Goal: Task Accomplishment & Management: Manage account settings

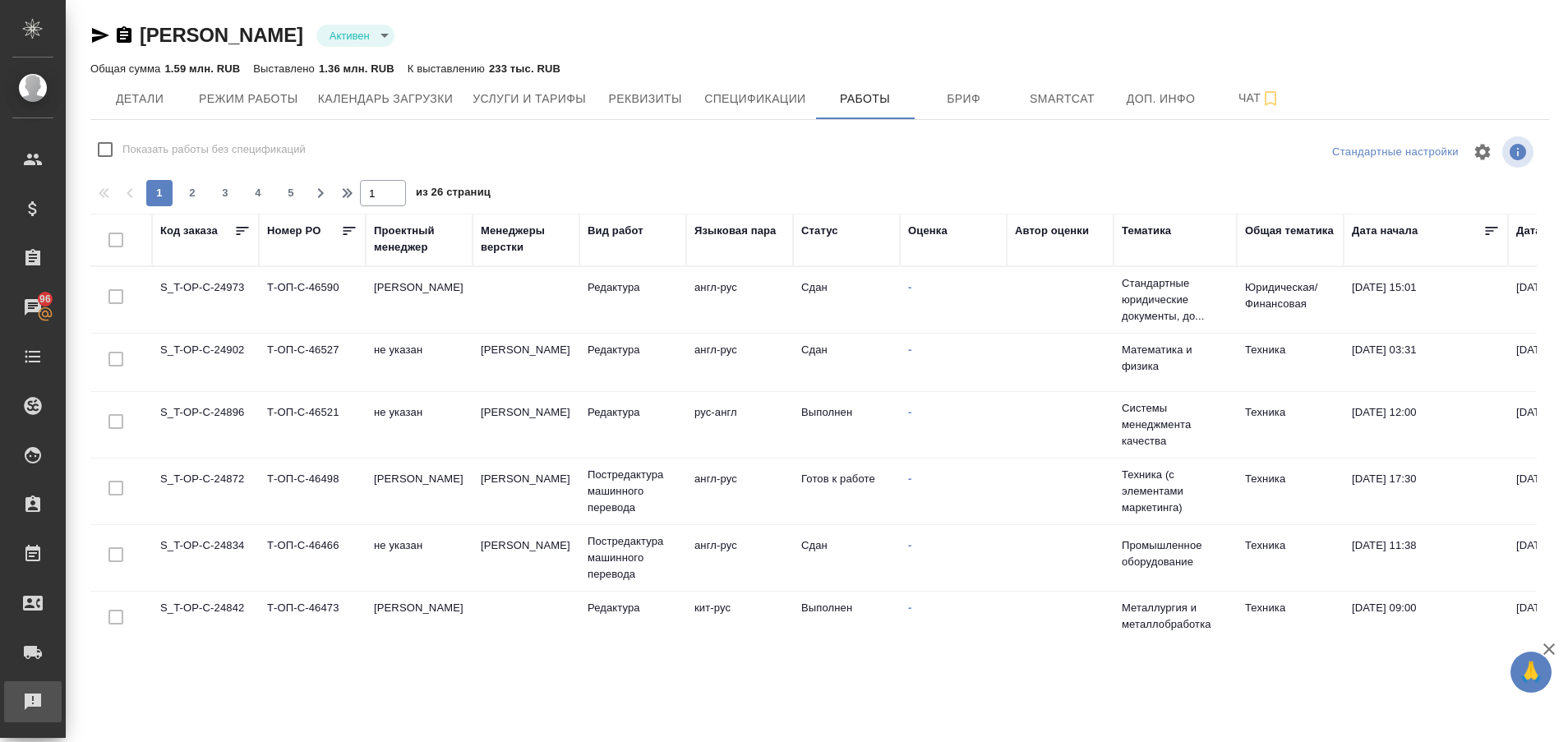
click at [21, 699] on div "Рекламации" at bounding box center [12, 702] width 41 height 25
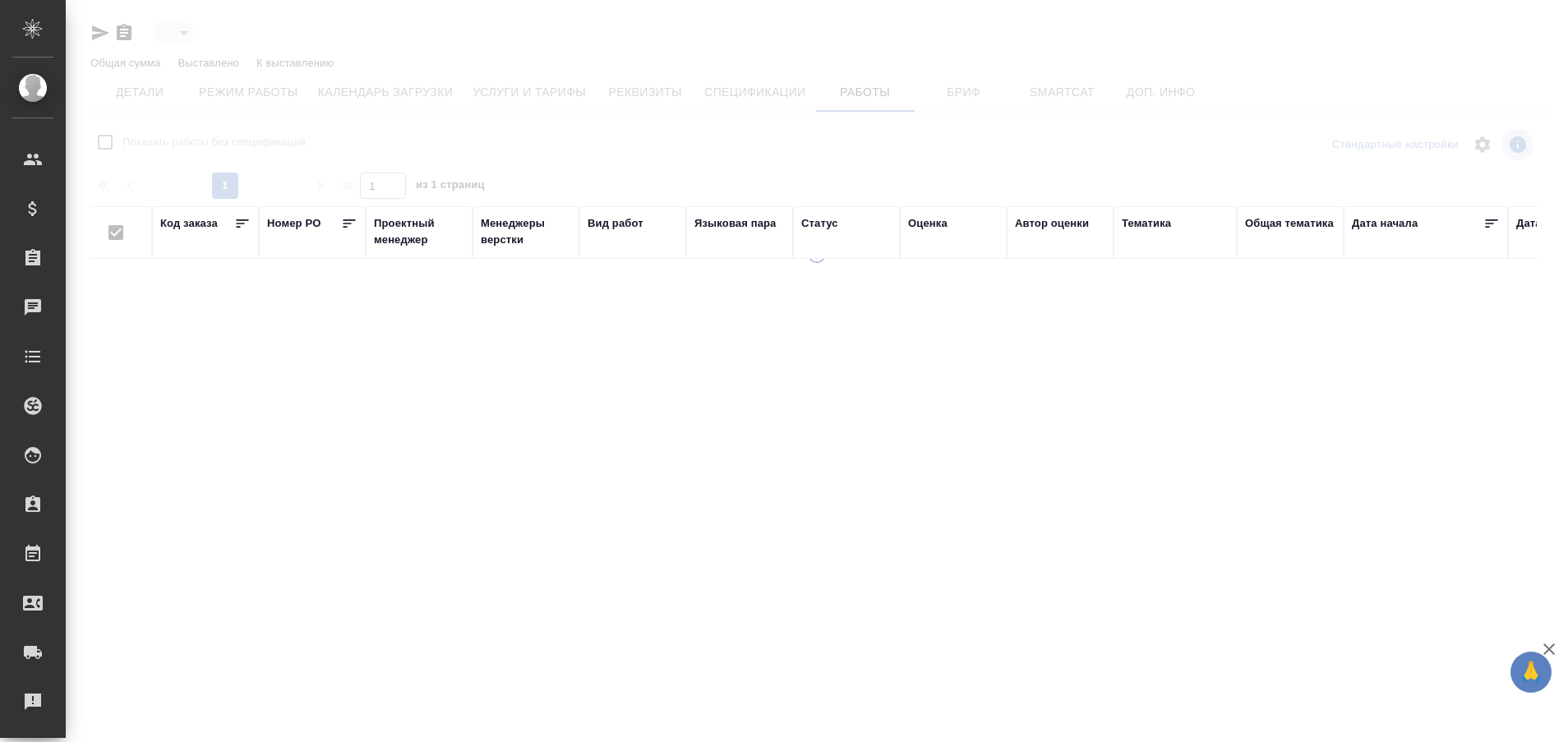
type input "active"
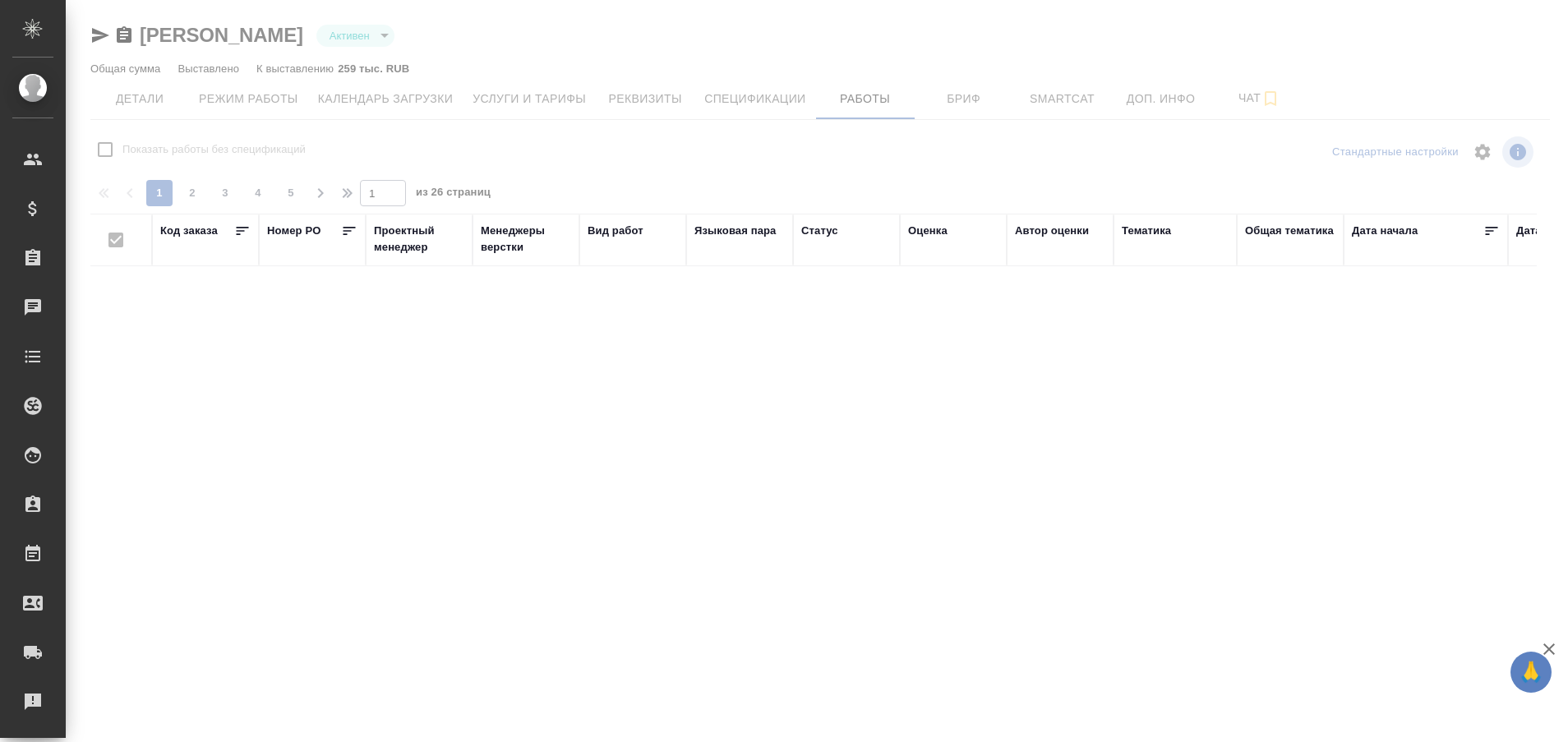
checkbox input "false"
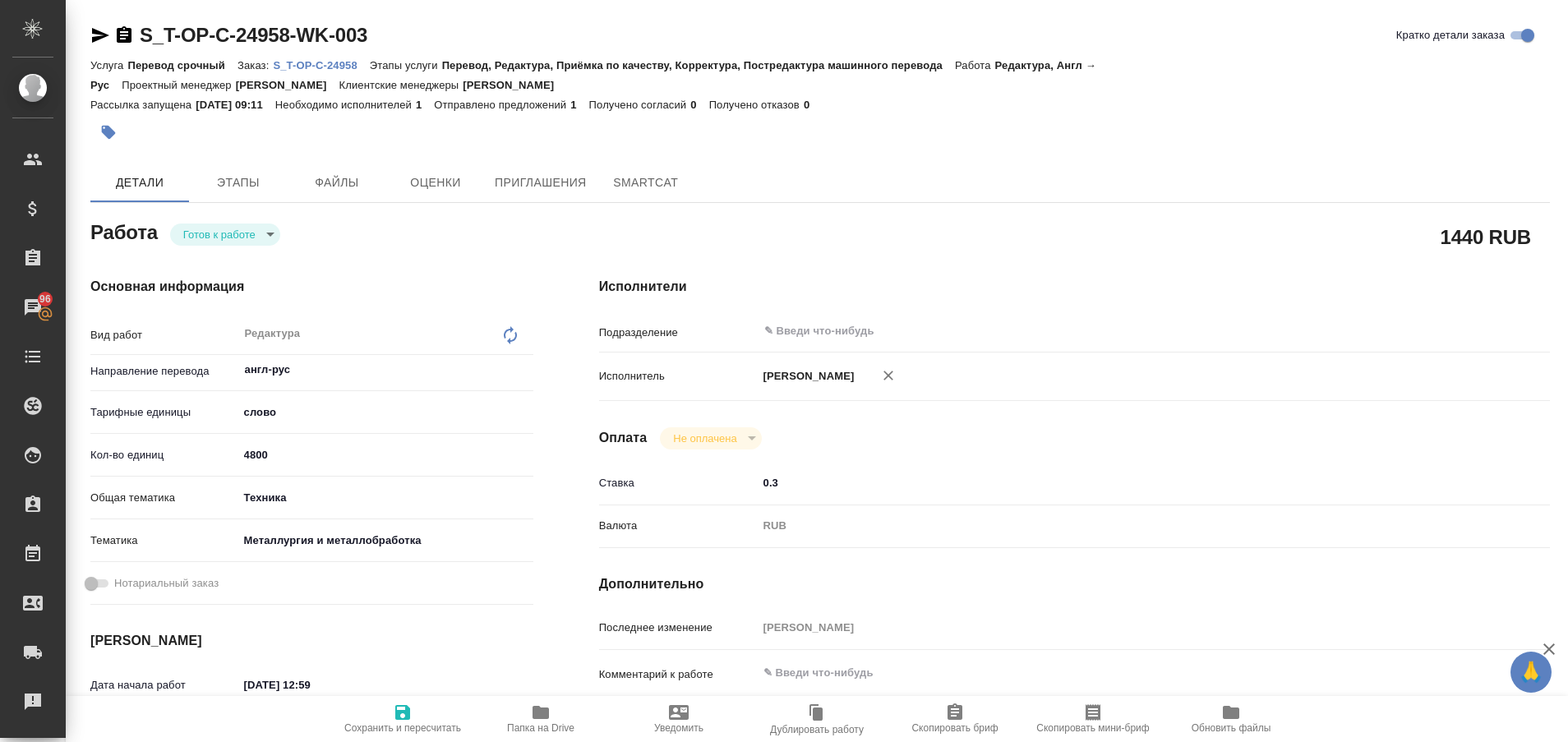
type textarea "x"
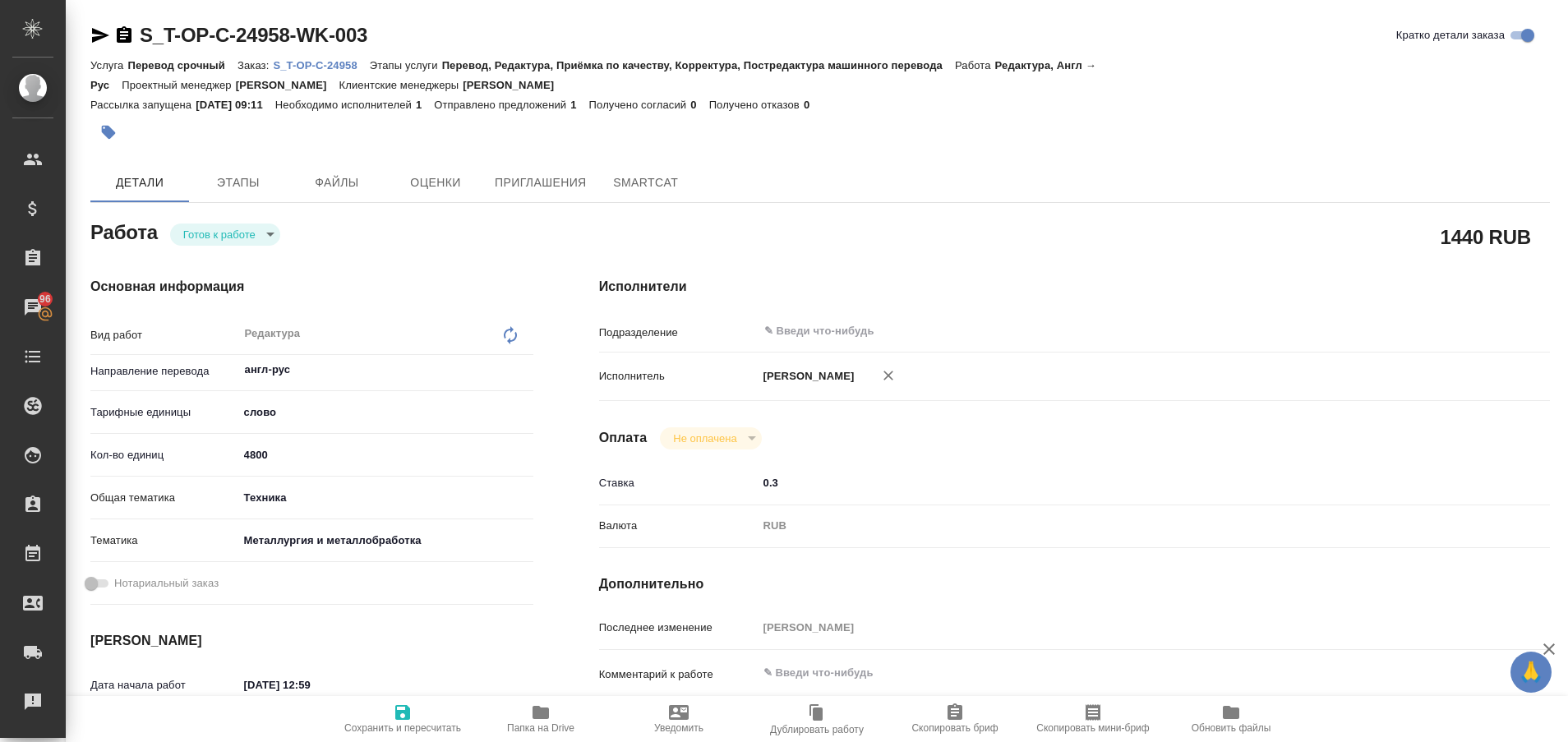
type textarea "x"
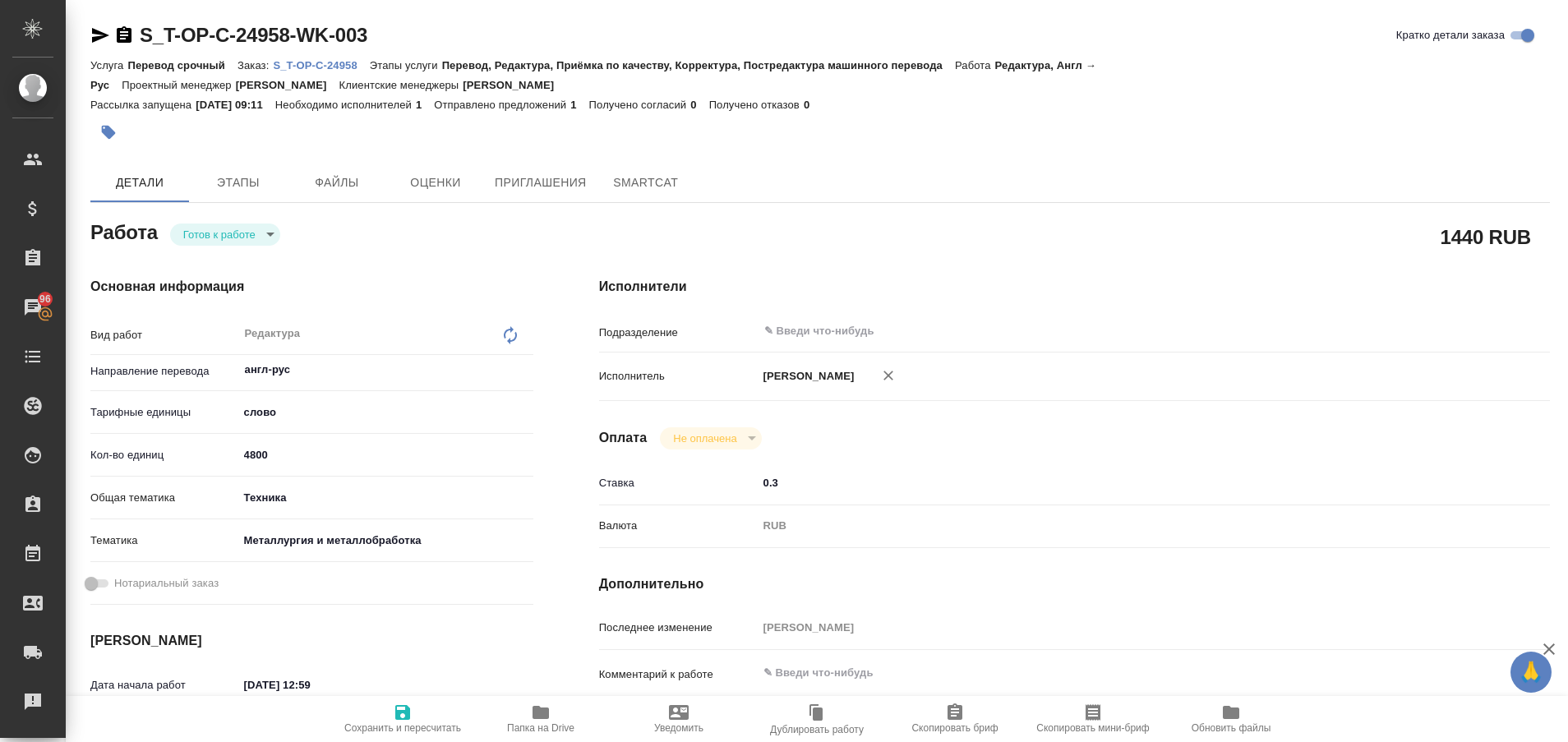
type textarea "x"
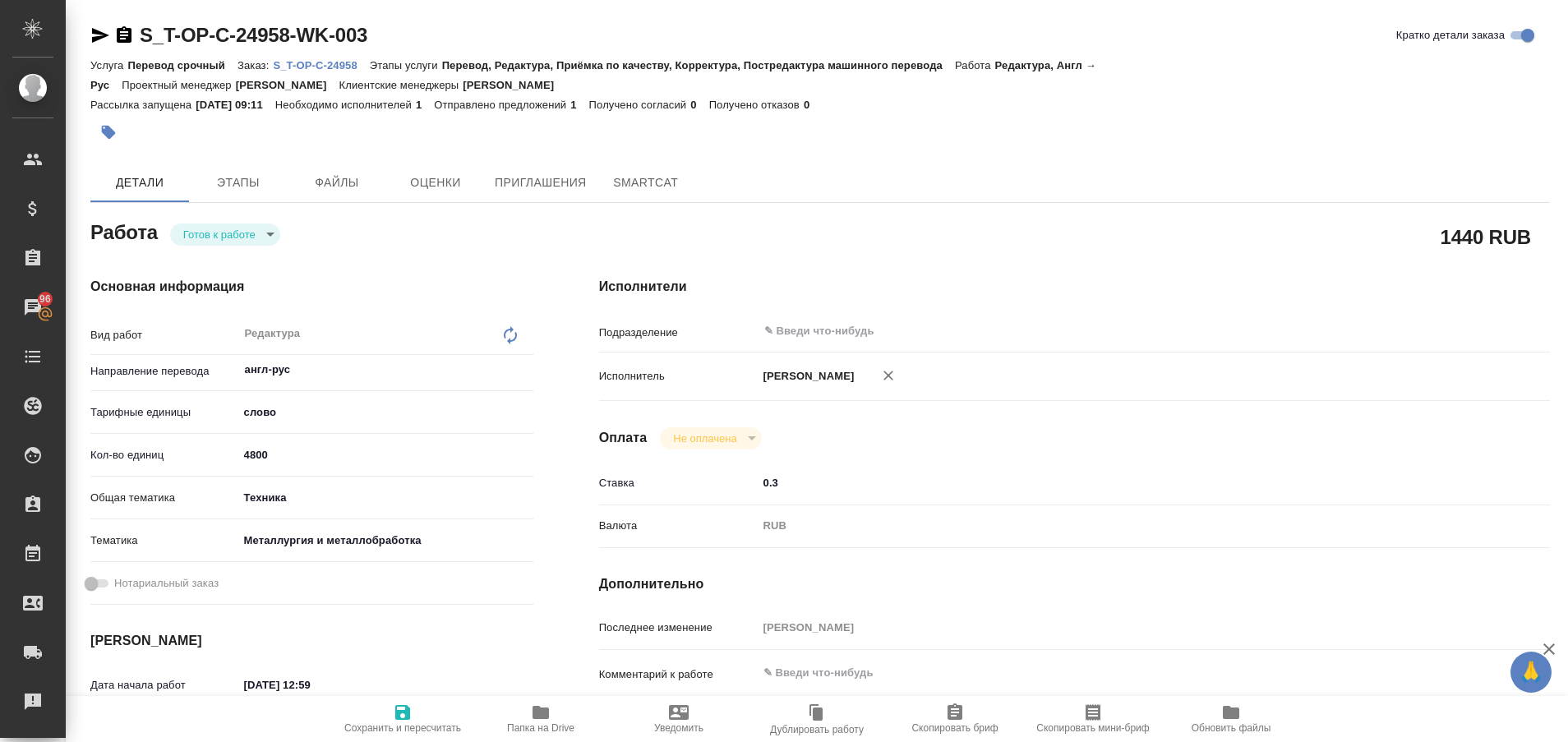
type textarea "x"
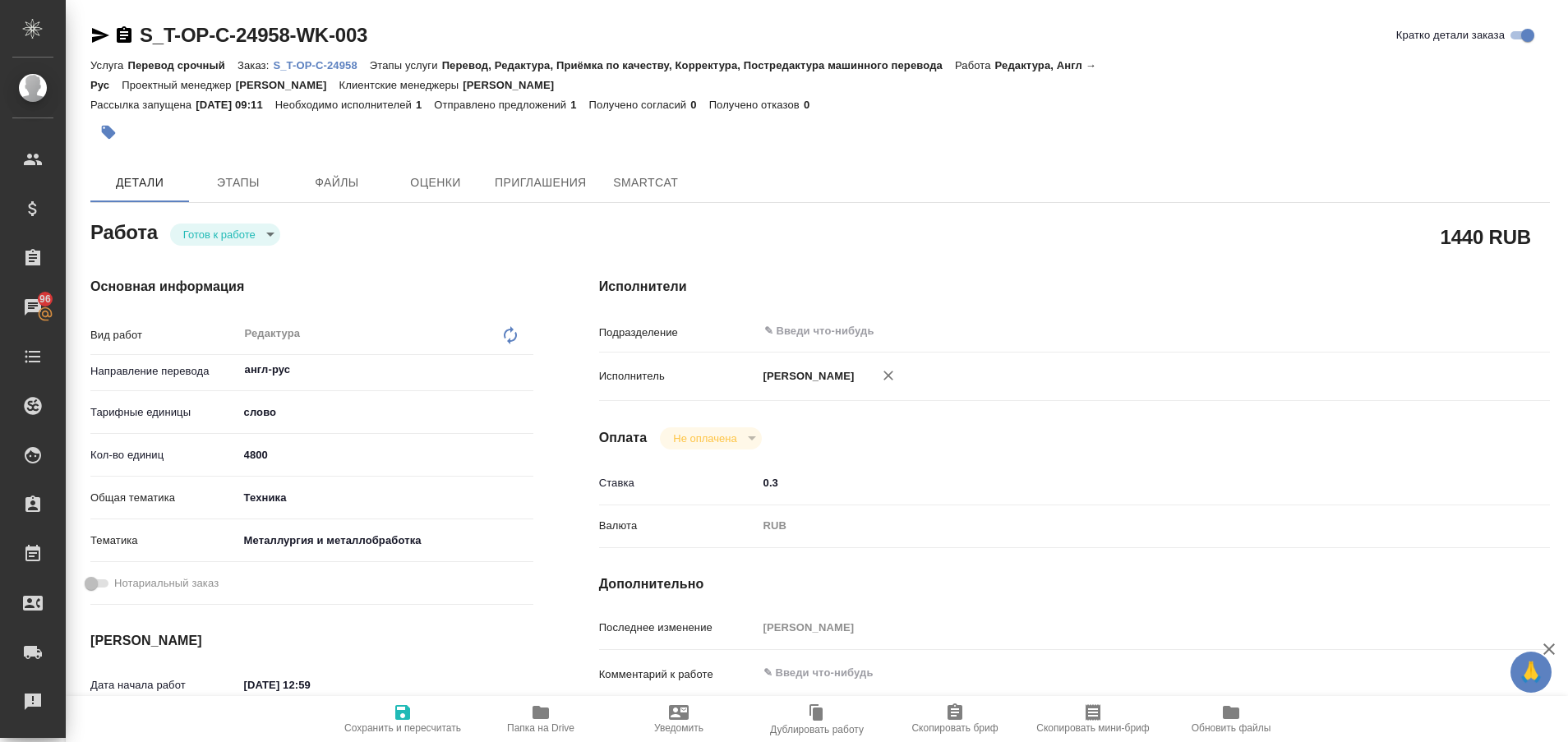
type textarea "x"
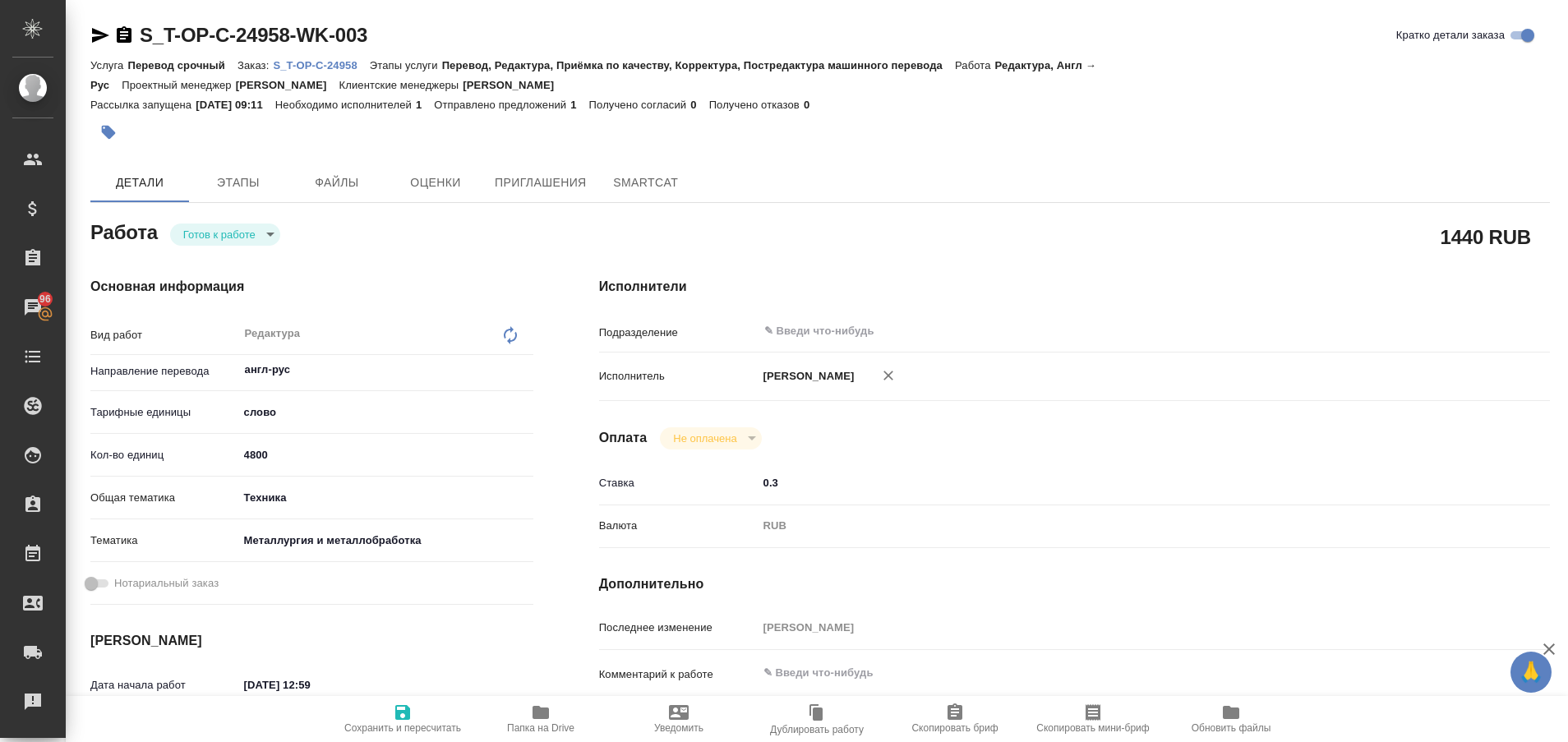
type textarea "x"
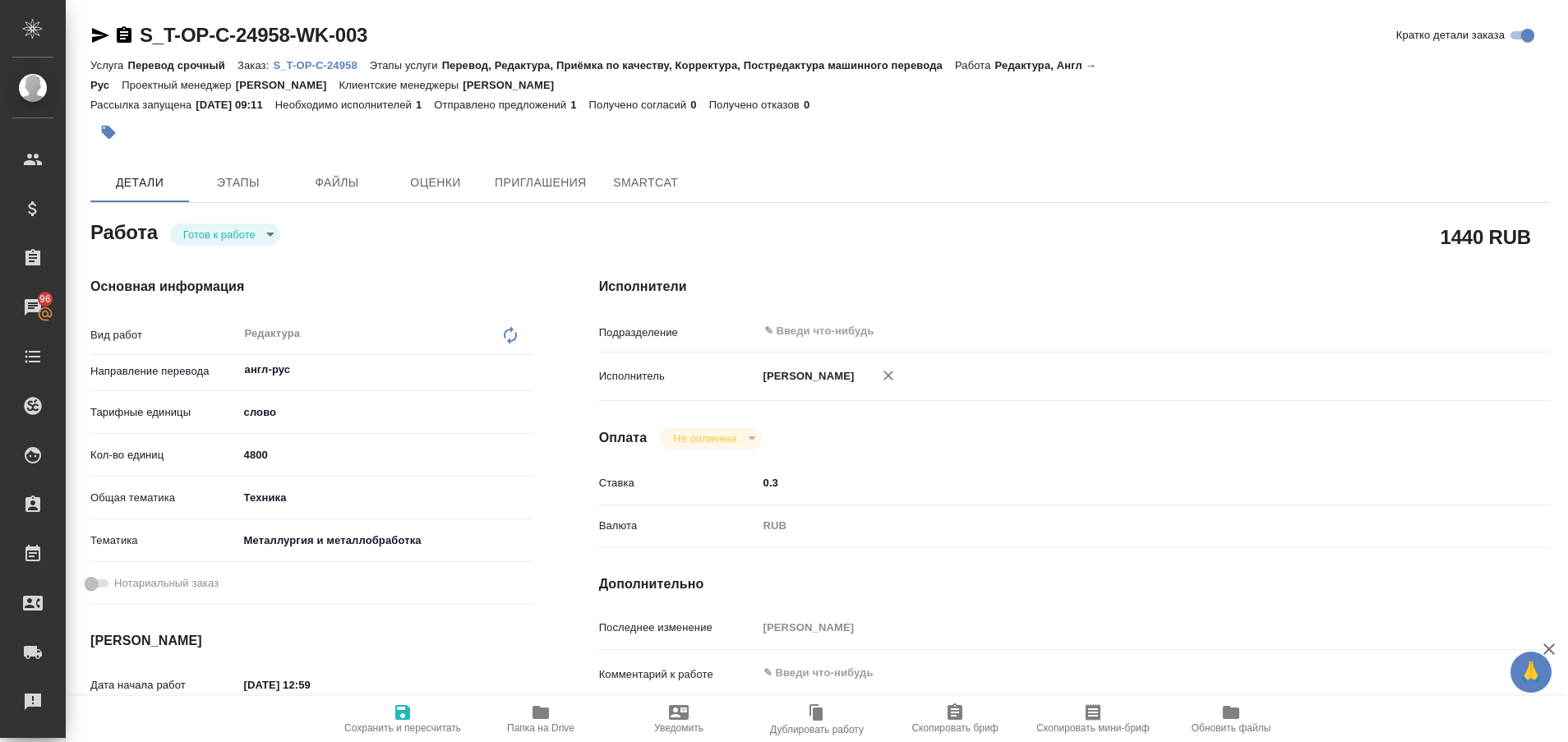
type textarea "x"
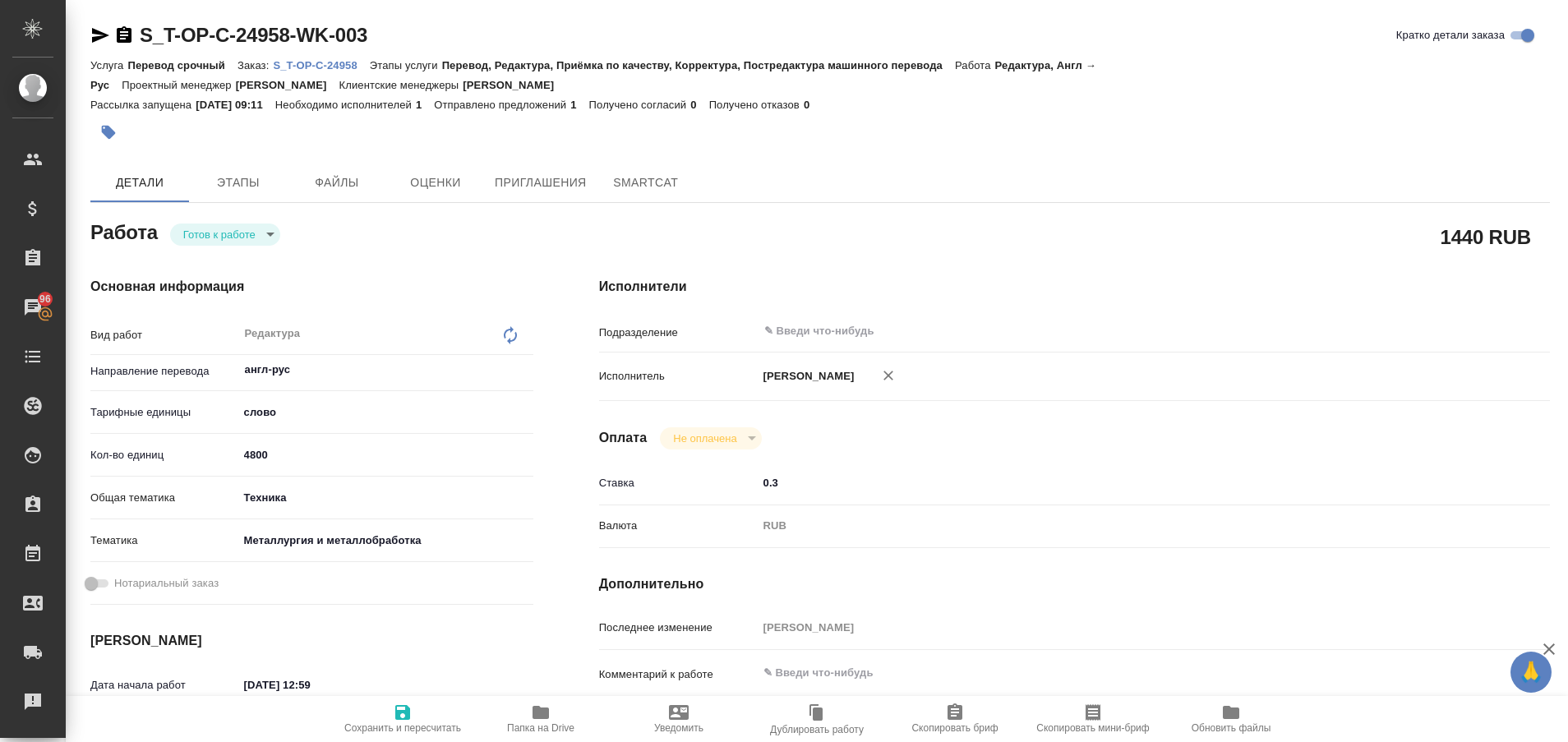
type textarea "x"
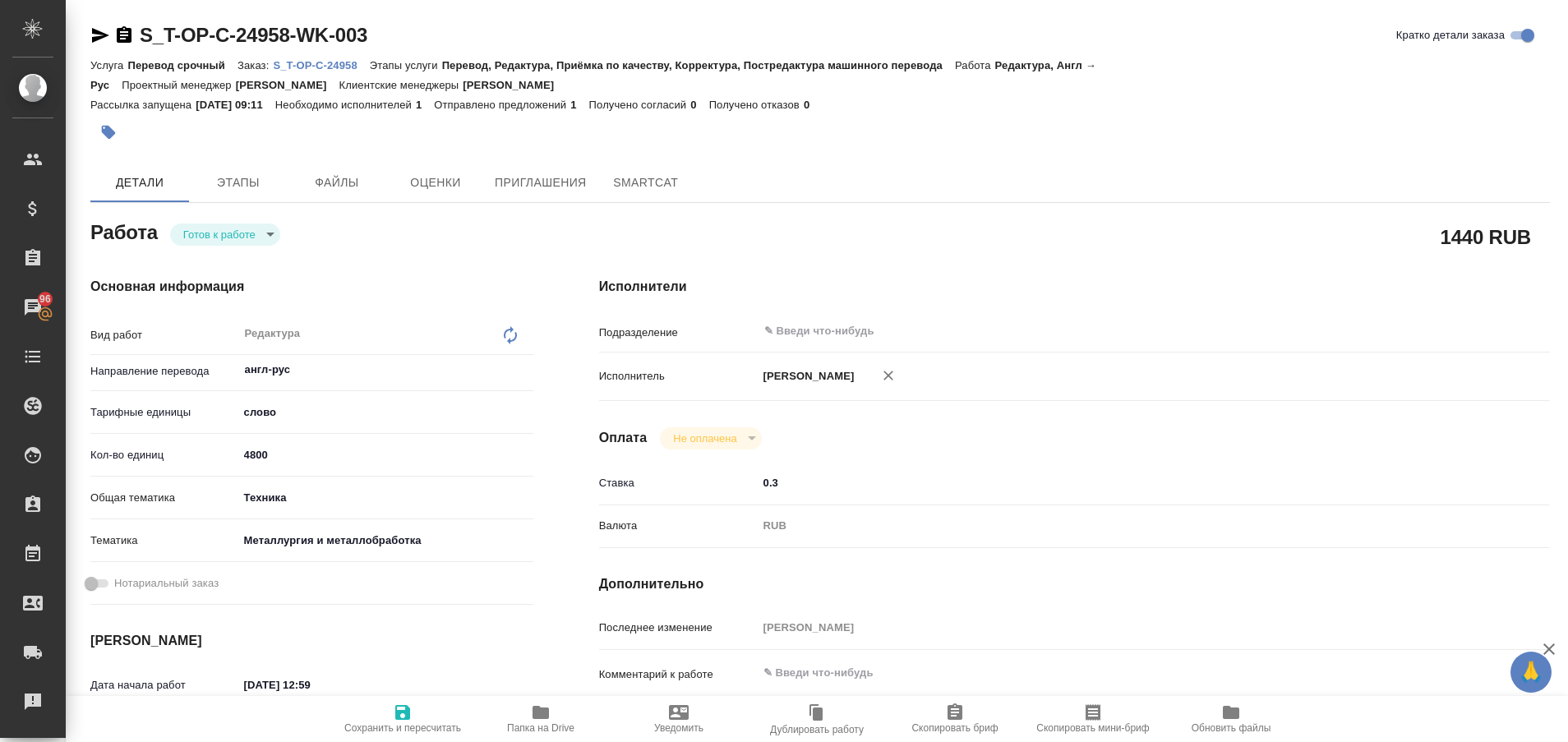
type textarea "x"
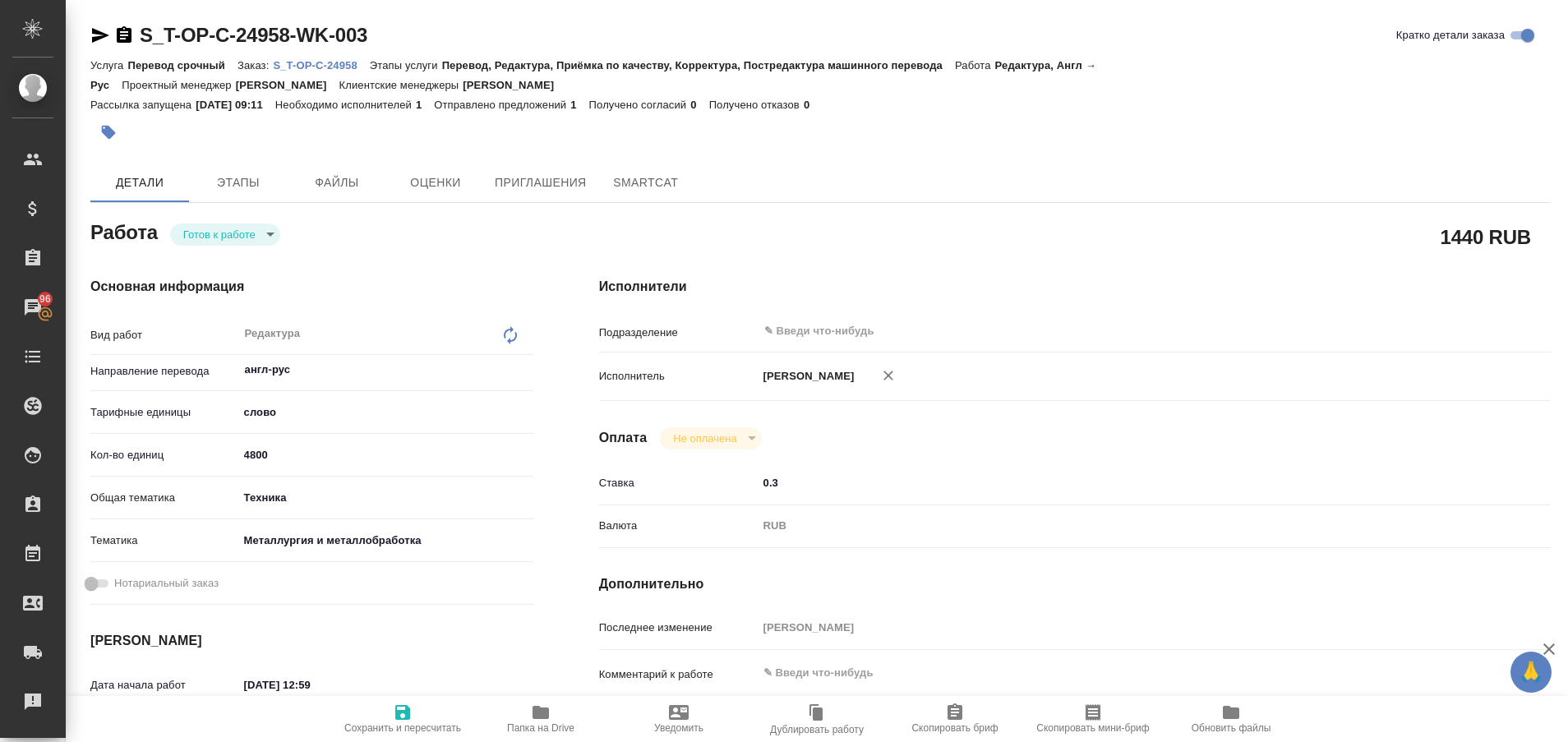
click at [348, 61] on p "S_T-OP-C-24958" at bounding box center [321, 66] width 96 height 12
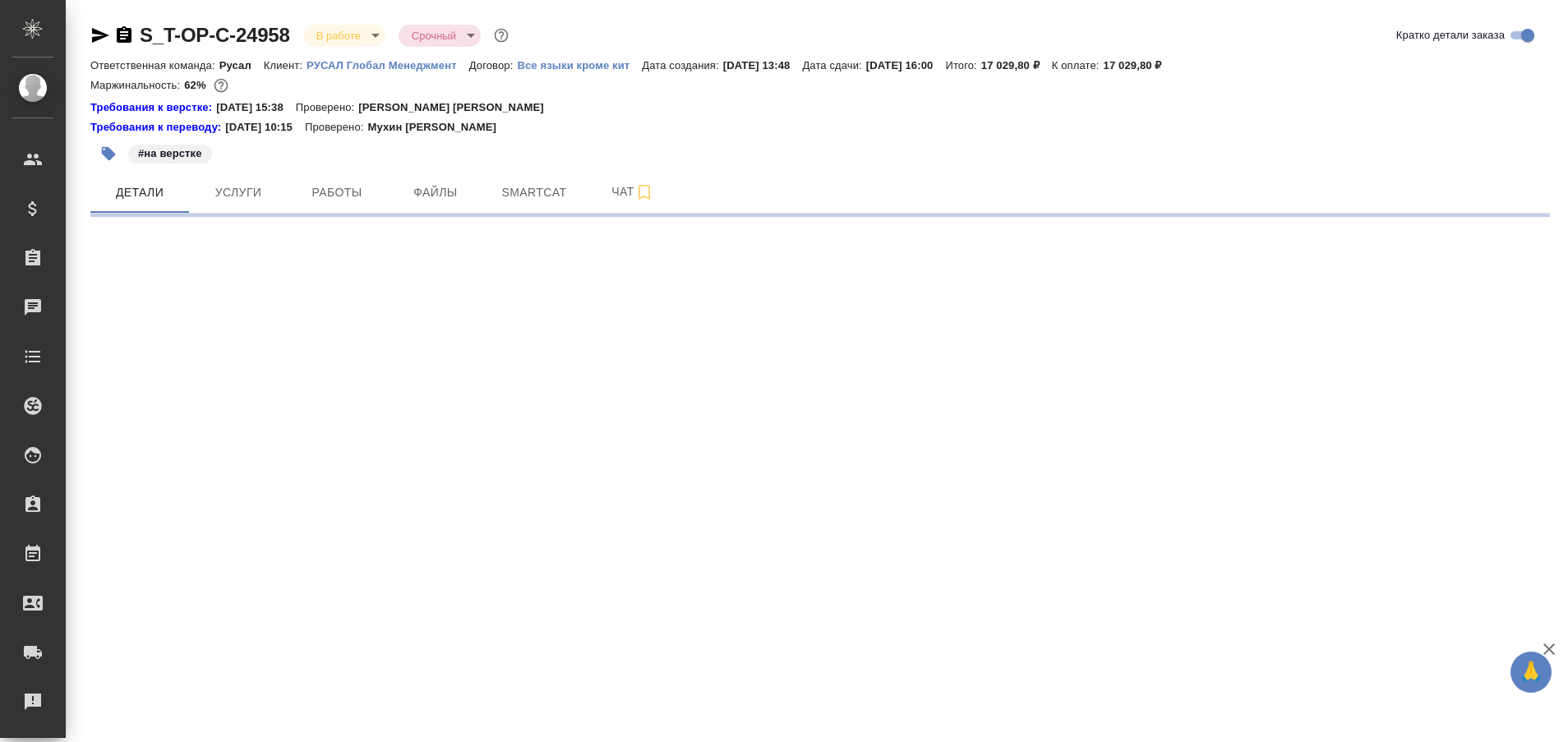
select select "RU"
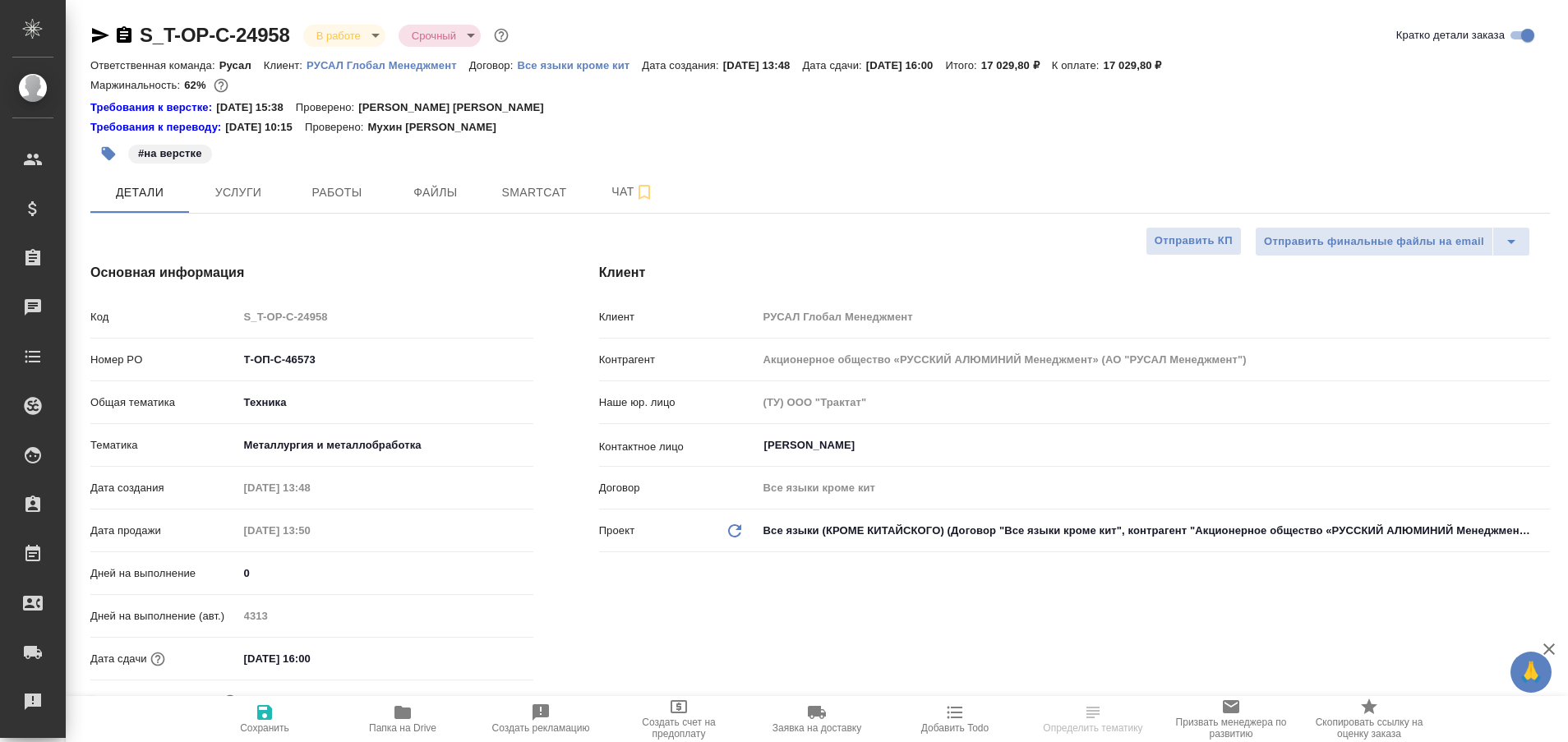
type textarea "x"
click at [316, 197] on span "Работы" at bounding box center [337, 192] width 79 height 20
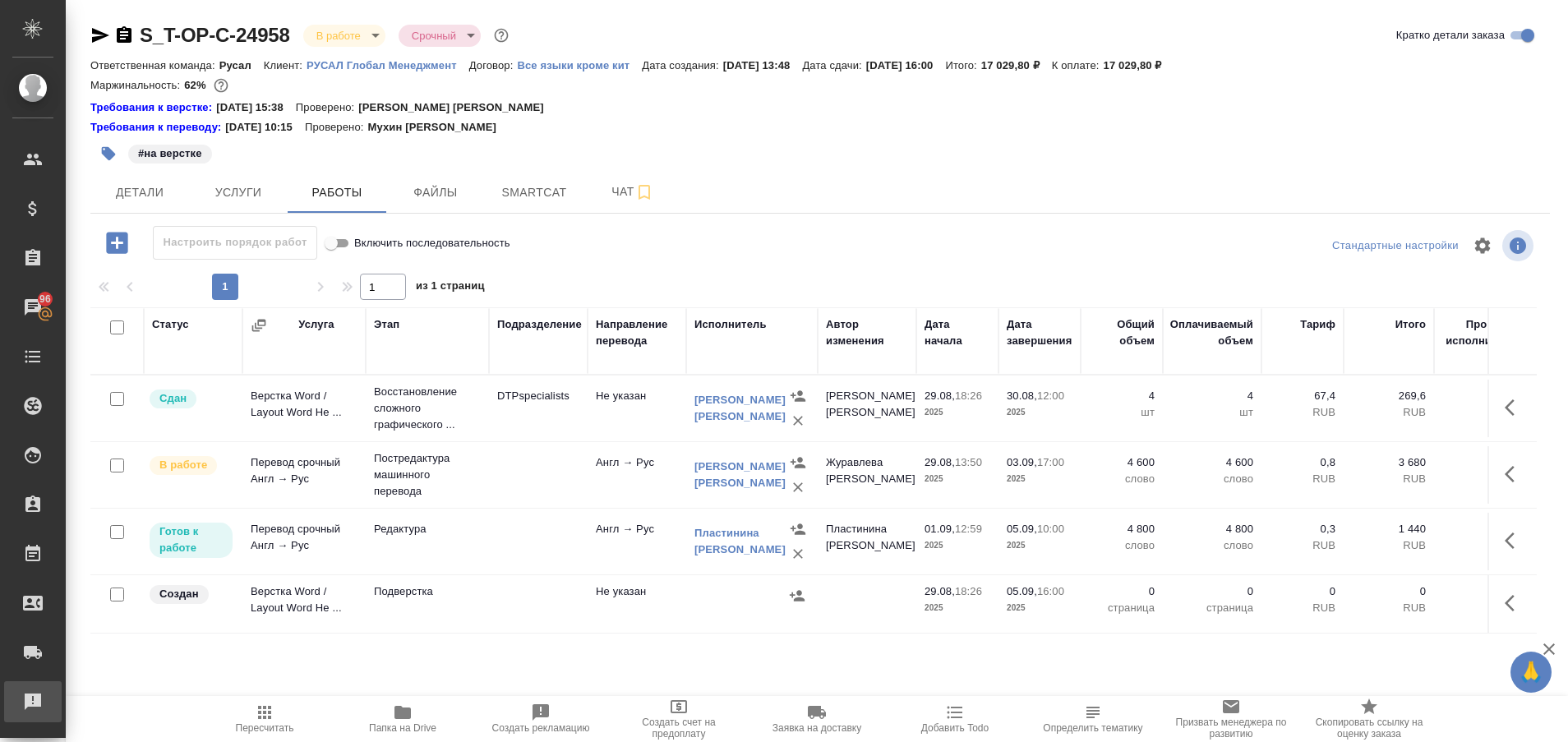
click at [17, 697] on div "Рекламации" at bounding box center [12, 702] width 41 height 25
